Goal: Information Seeking & Learning: Learn about a topic

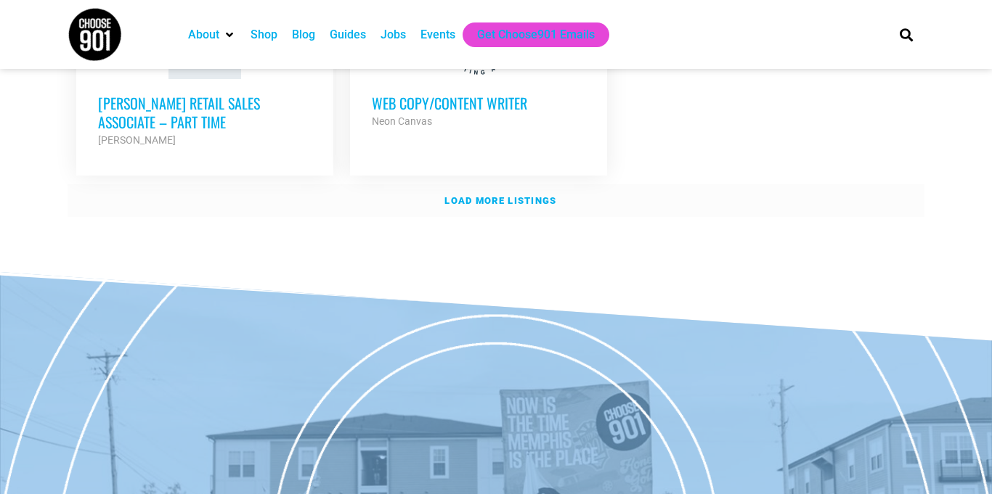
scroll to position [1923, 0]
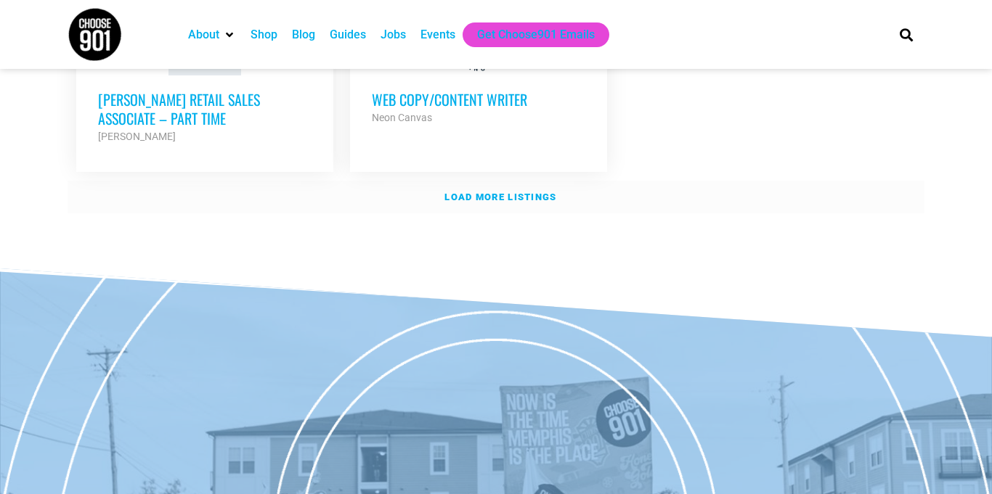
click at [489, 192] on strong "Load more listings" at bounding box center [500, 197] width 112 height 11
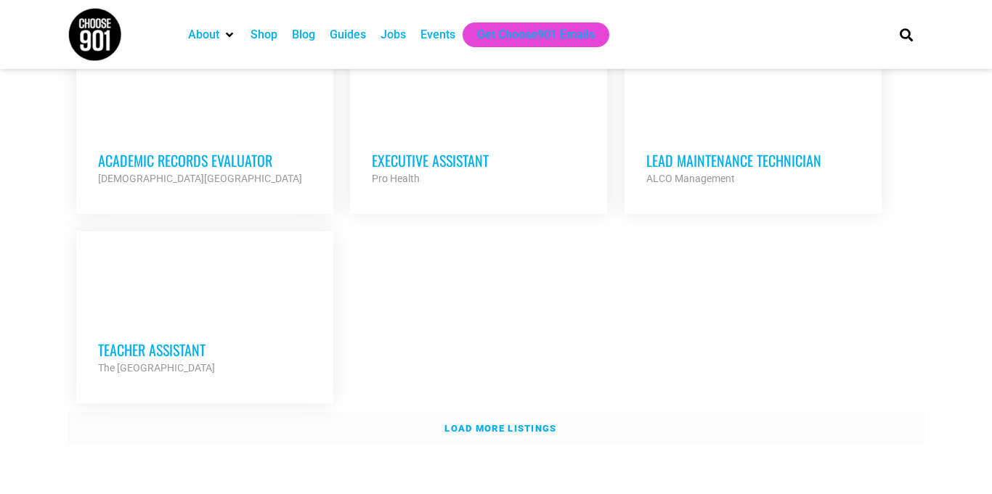
scroll to position [3225, 0]
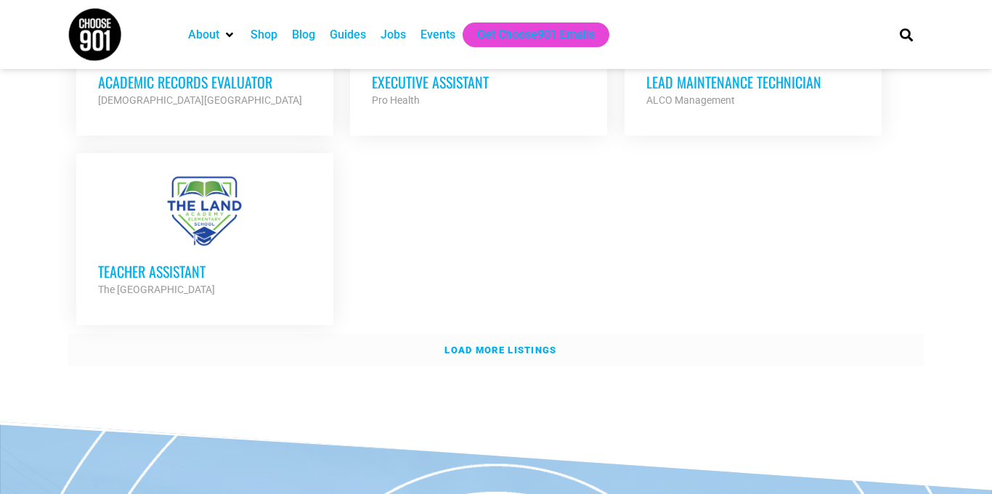
click at [485, 345] on strong "Load more listings" at bounding box center [500, 350] width 112 height 11
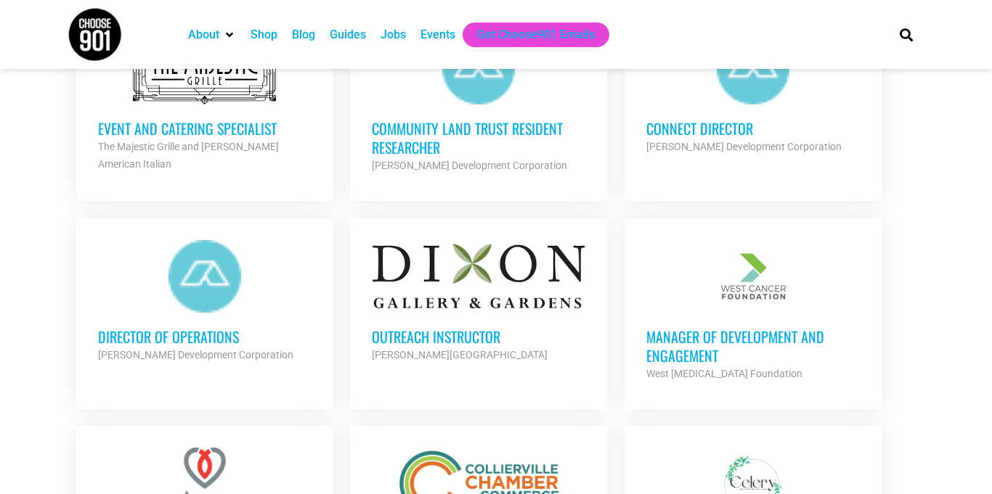
scroll to position [2102, 0]
click at [539, 355] on link "Outreach Instructor [PERSON_NAME] Gallery and Gardens Partner Org Full Time" at bounding box center [478, 301] width 257 height 167
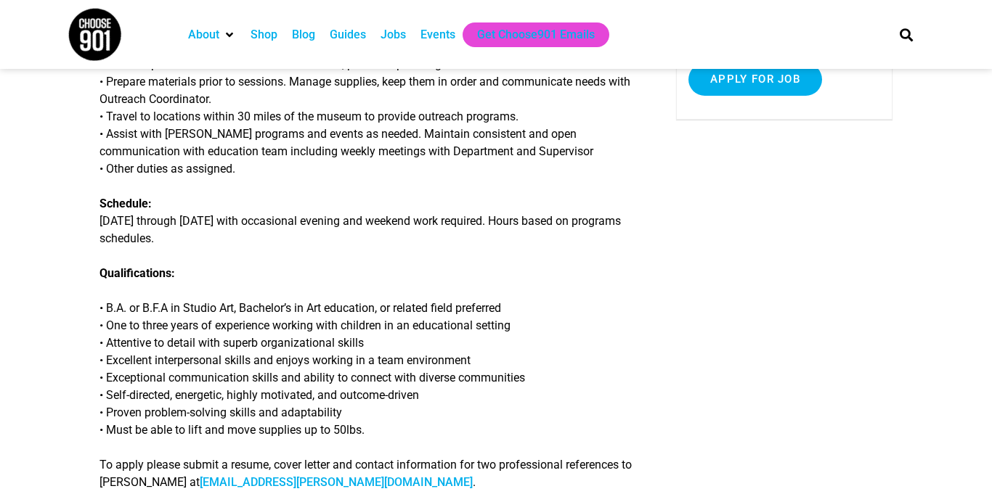
scroll to position [326, 0]
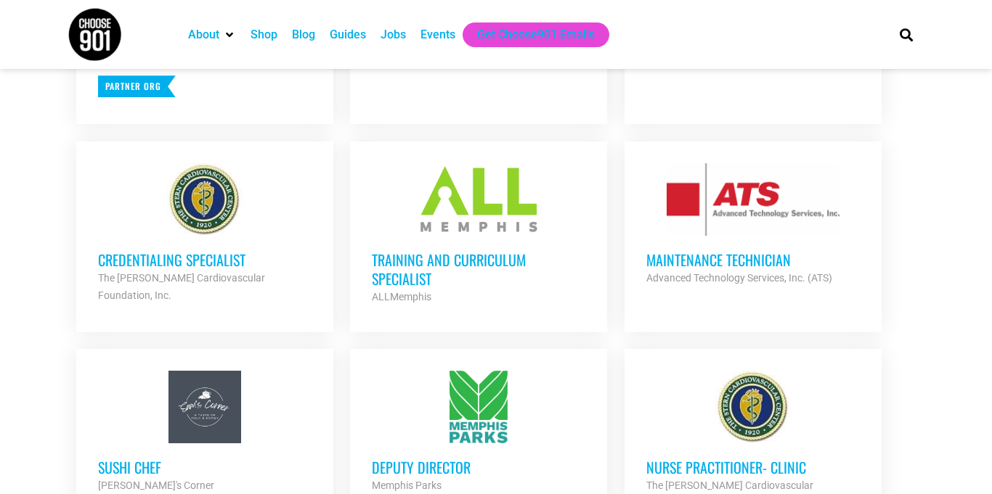
scroll to position [730, 0]
